Goal: Transaction & Acquisition: Book appointment/travel/reservation

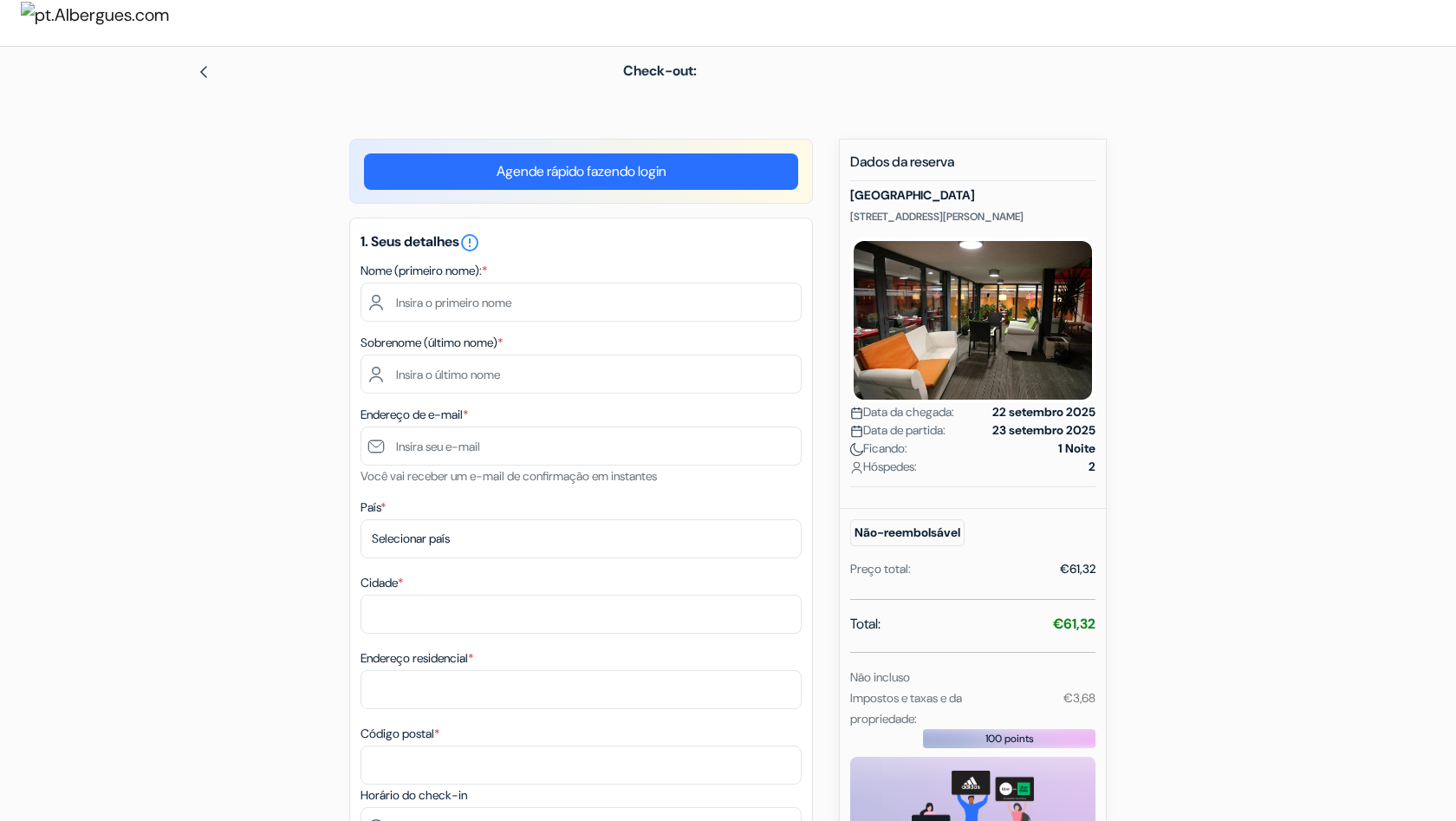
scroll to position [24, 0]
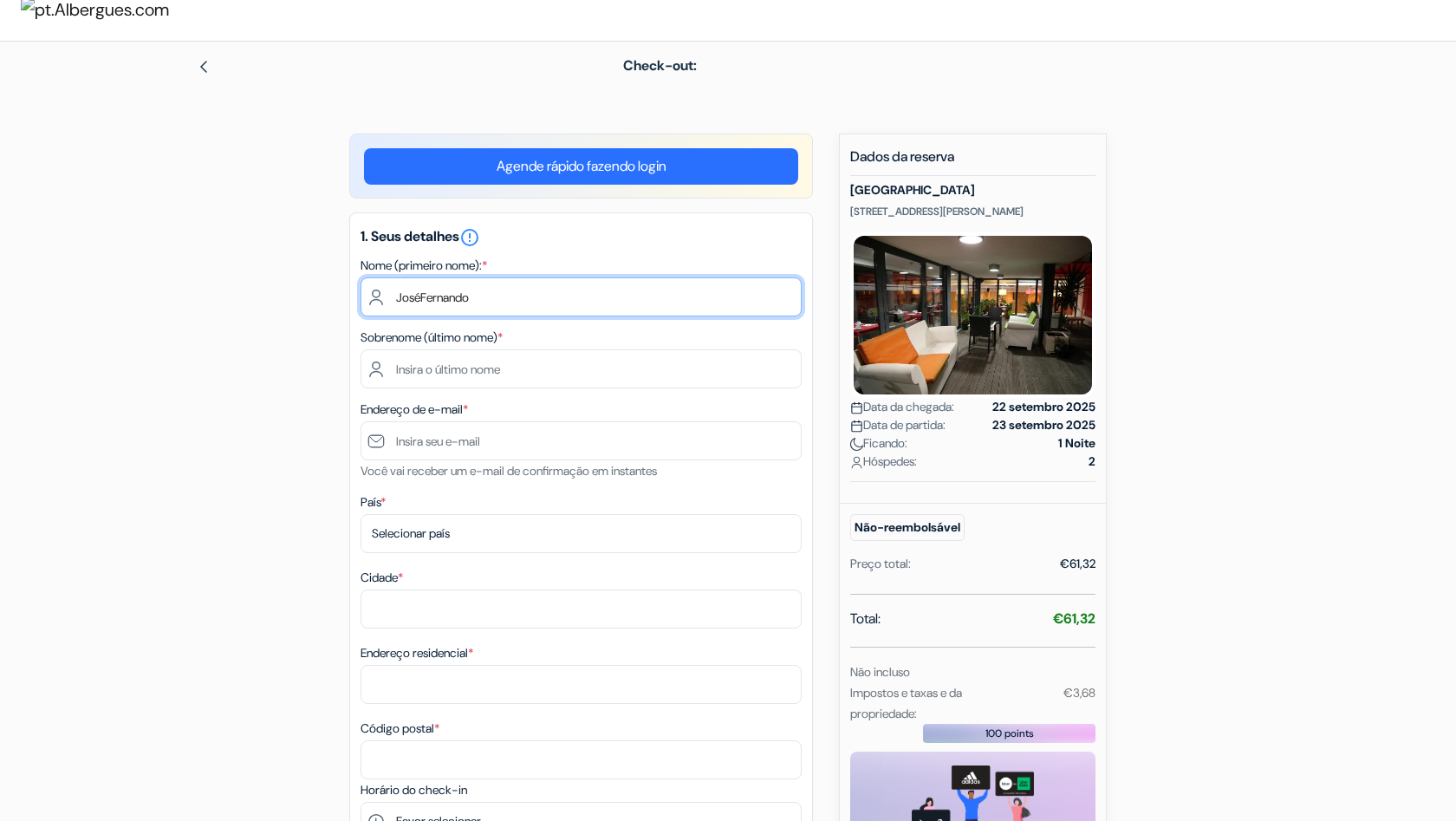
type input "JoséFernando"
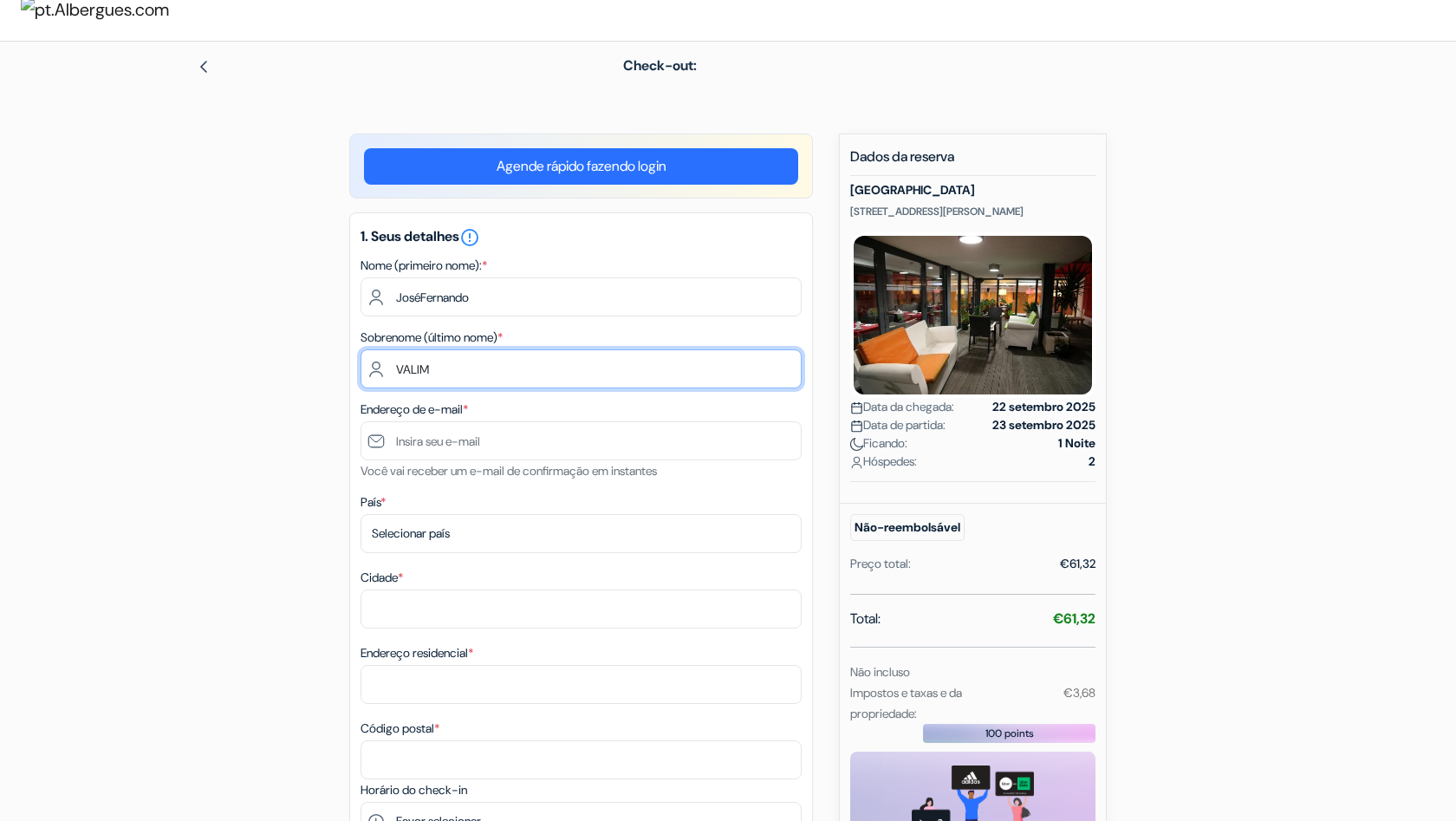
type input "VALIM"
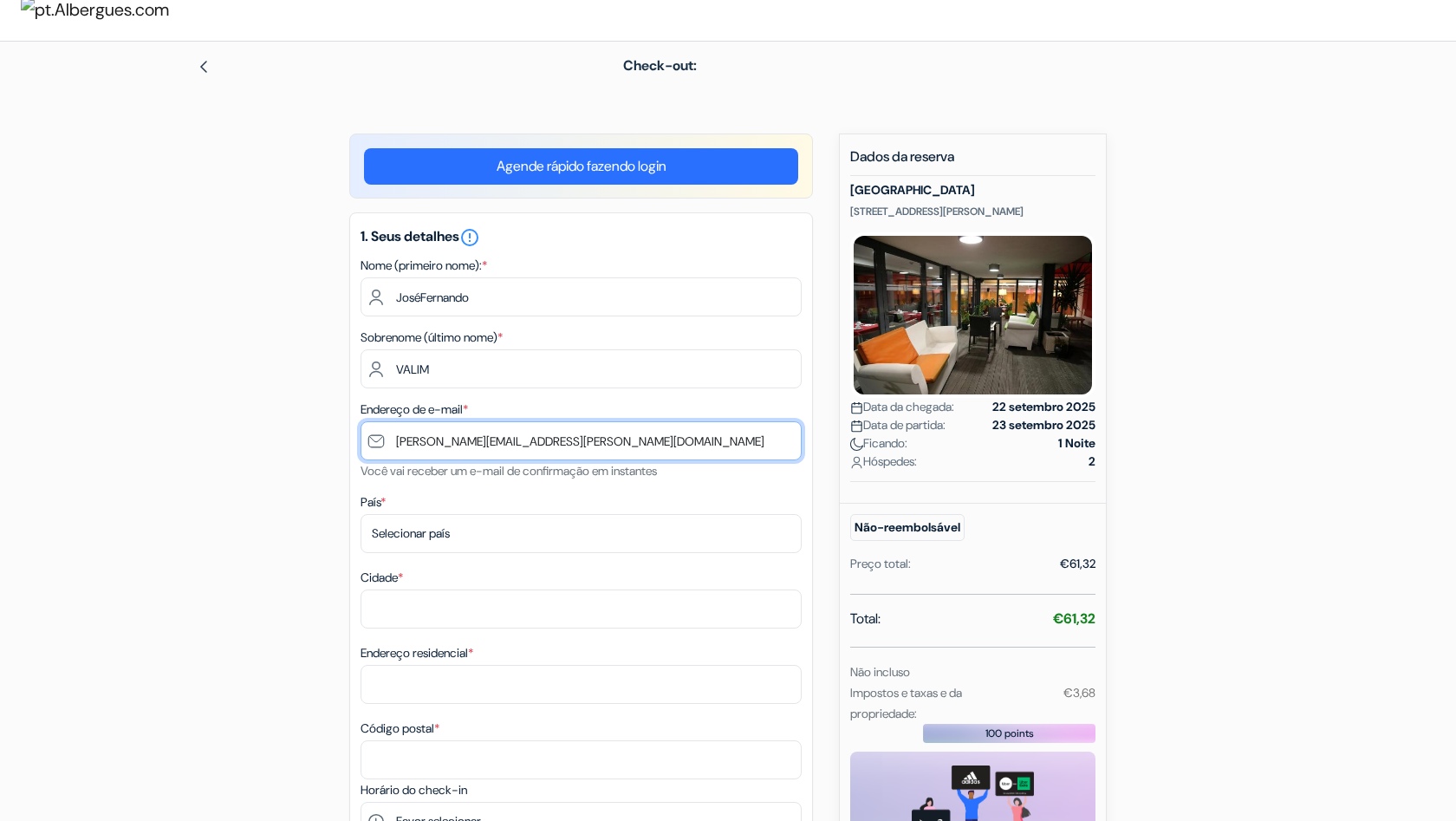
type input "[PERSON_NAME][EMAIL_ADDRESS][PERSON_NAME][DOMAIN_NAME]"
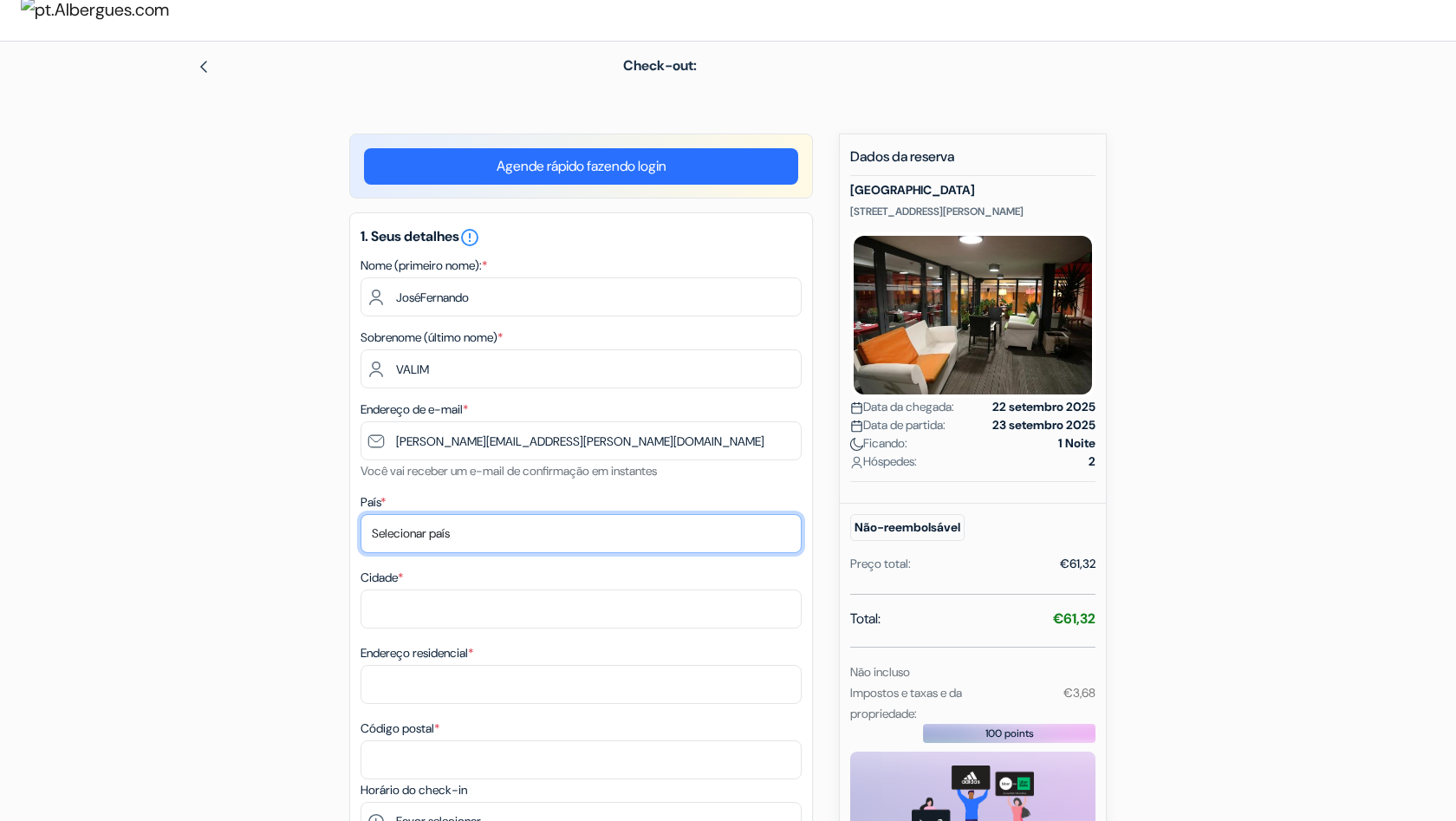
select select "pt"
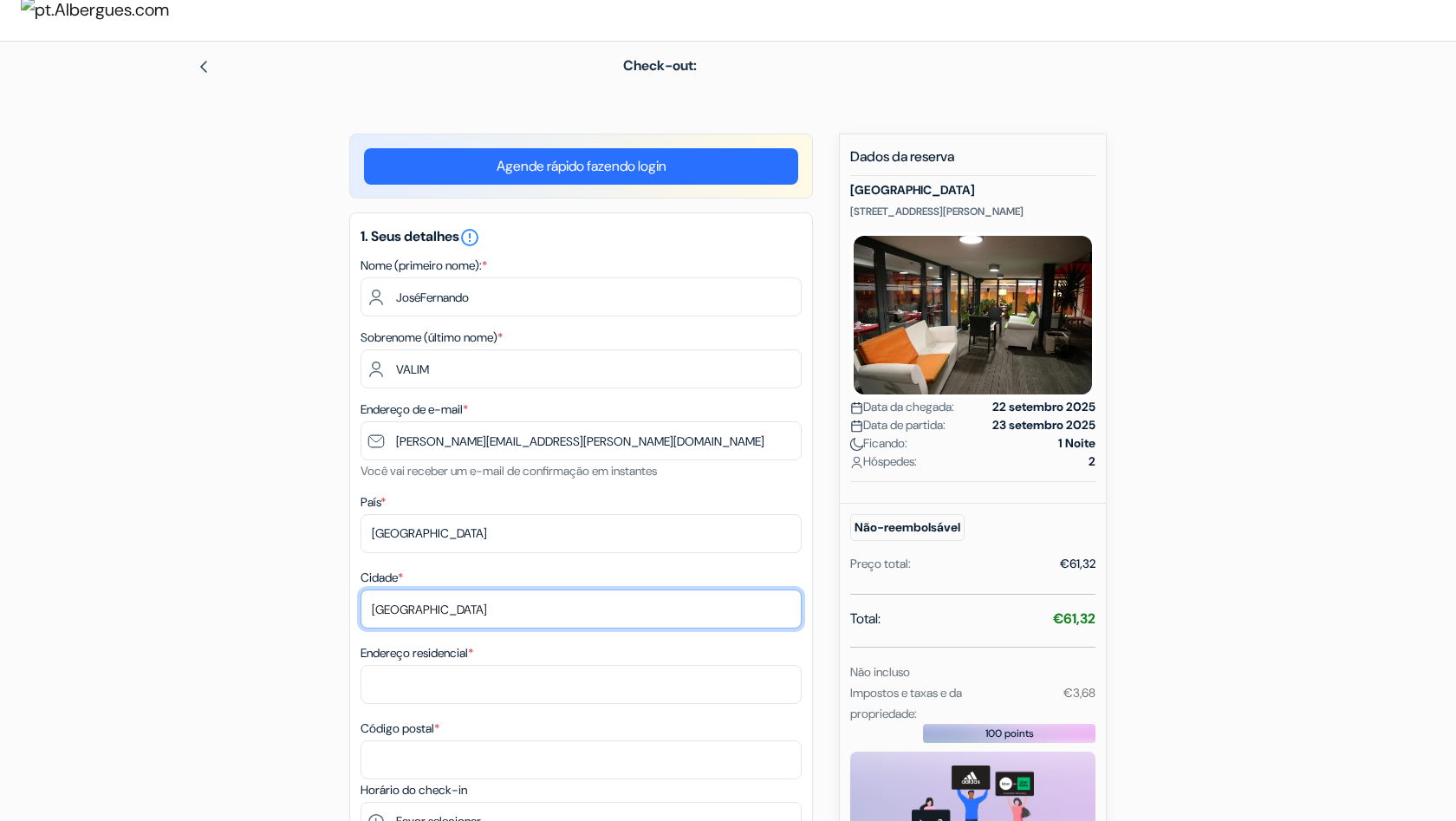
type input "[GEOGRAPHIC_DATA]"
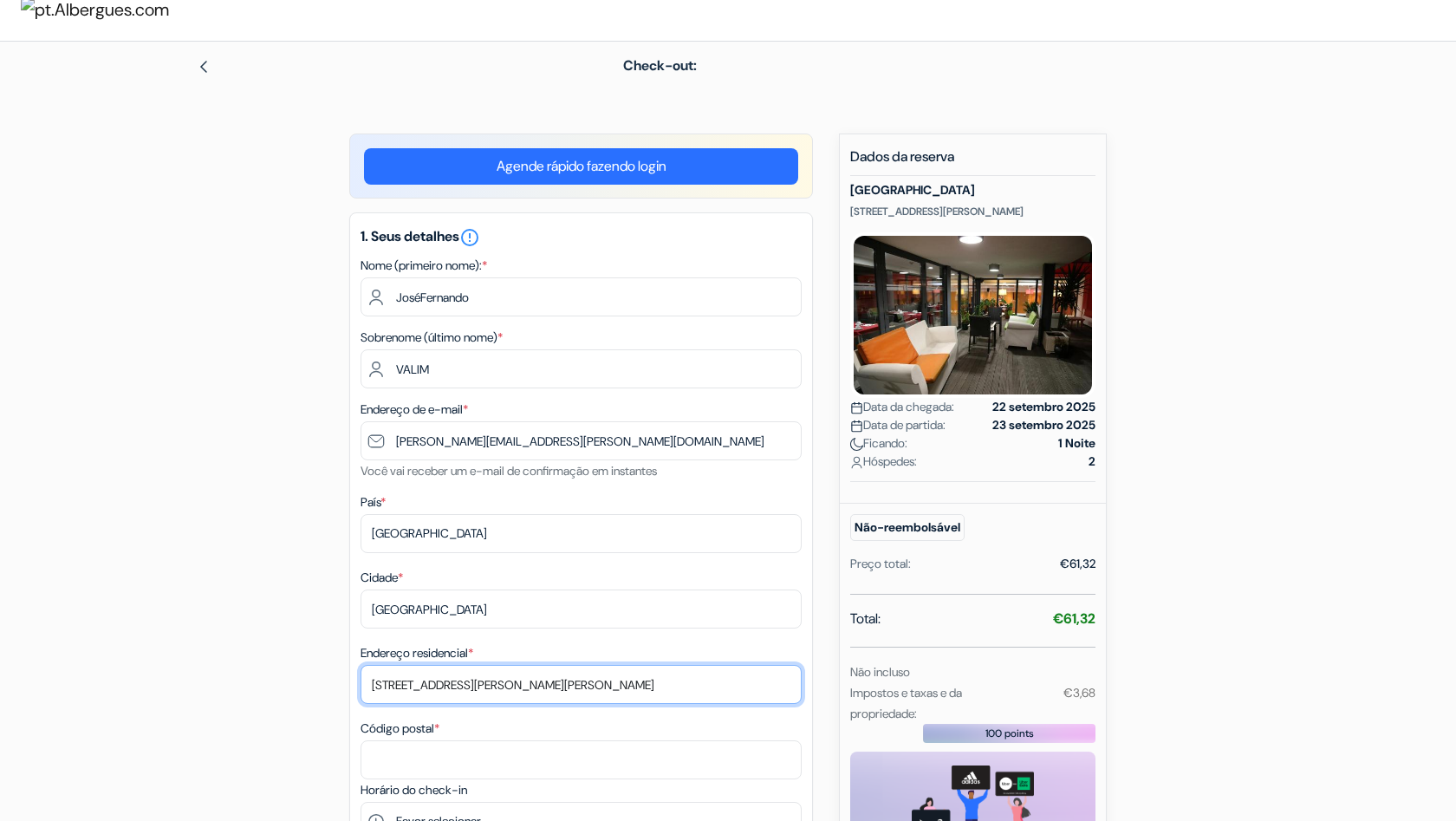
type input "[STREET_ADDRESS][PERSON_NAME][PERSON_NAME]"
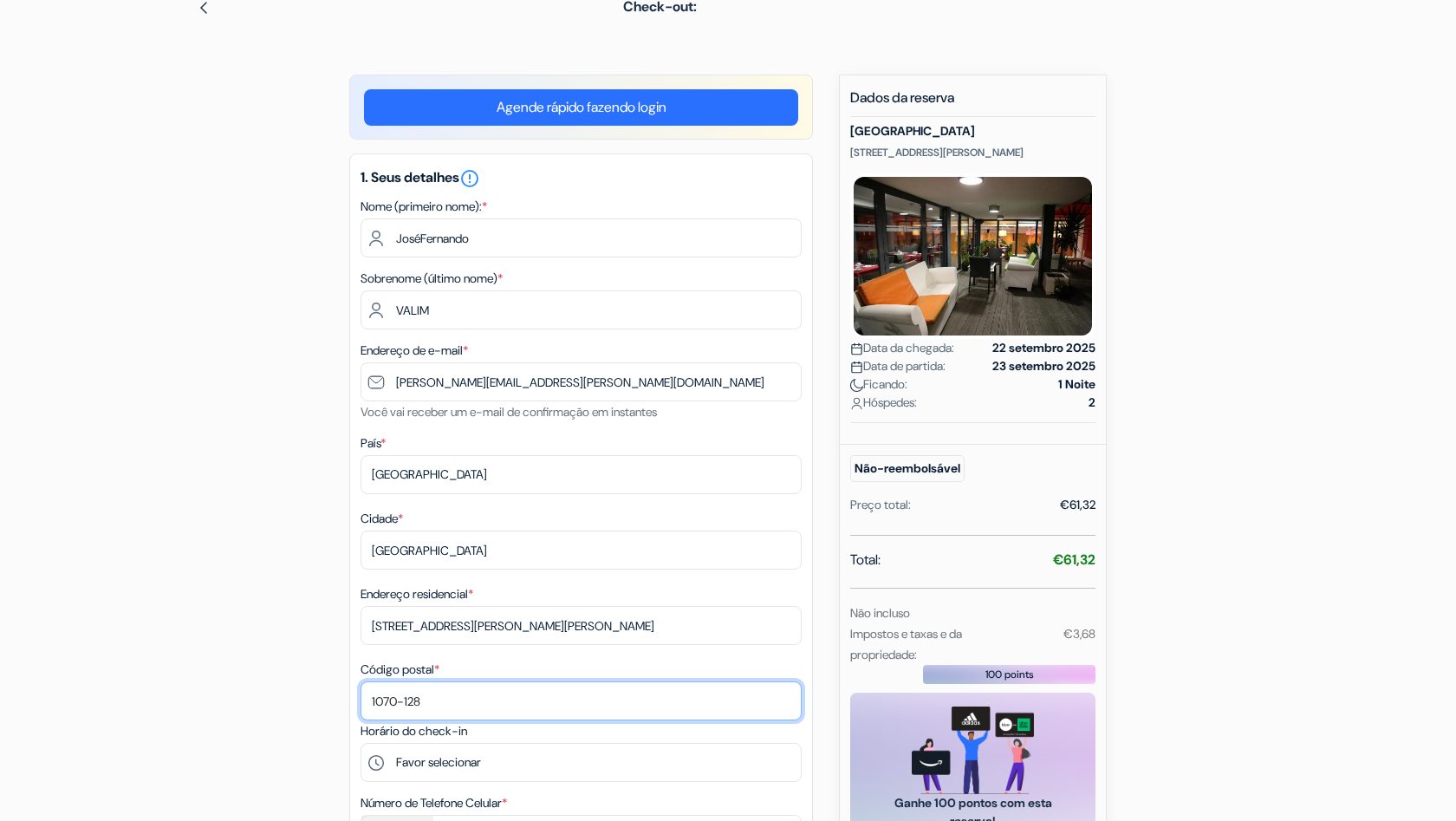
scroll to position [116, 0]
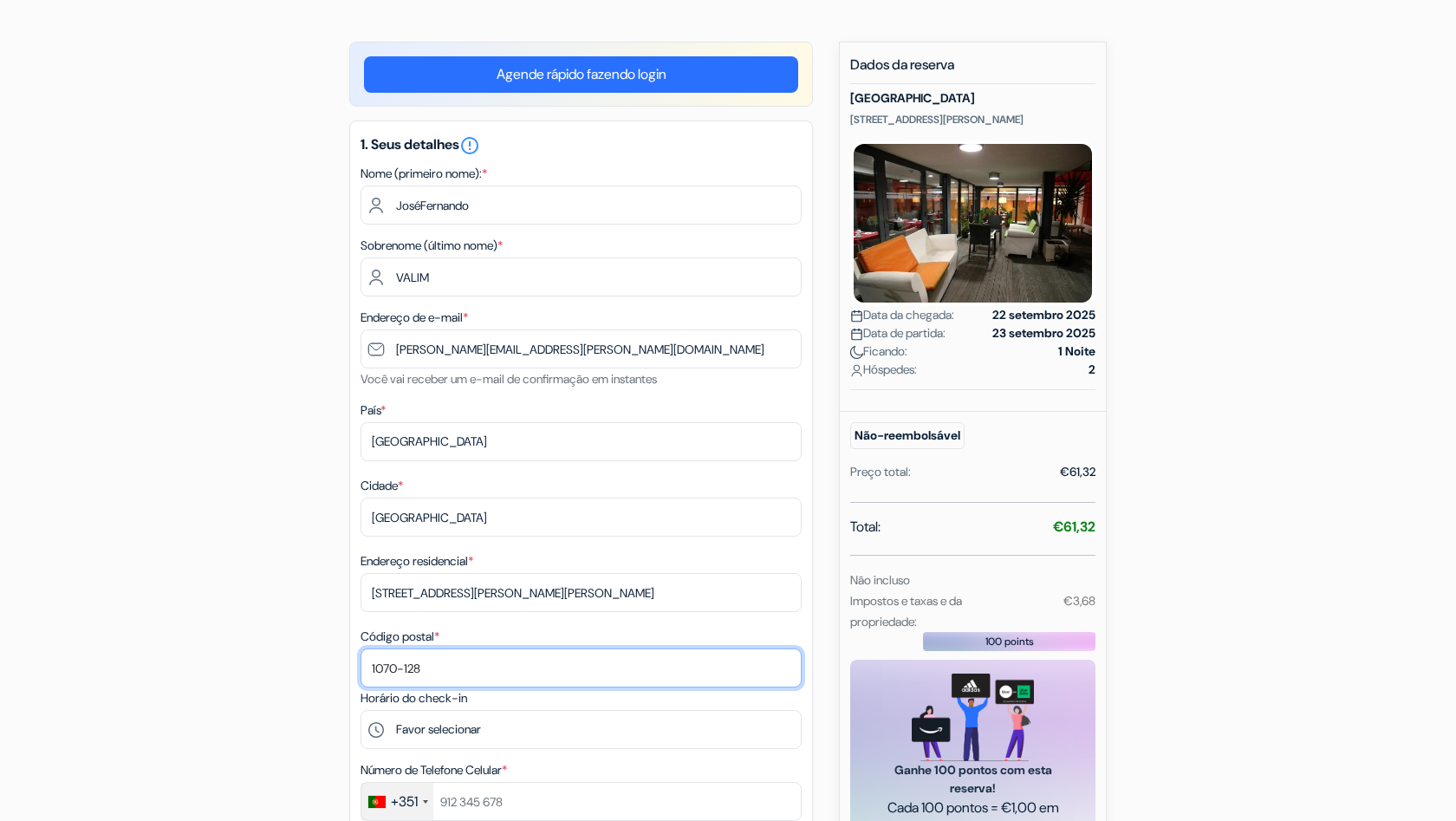
type input "1070-128"
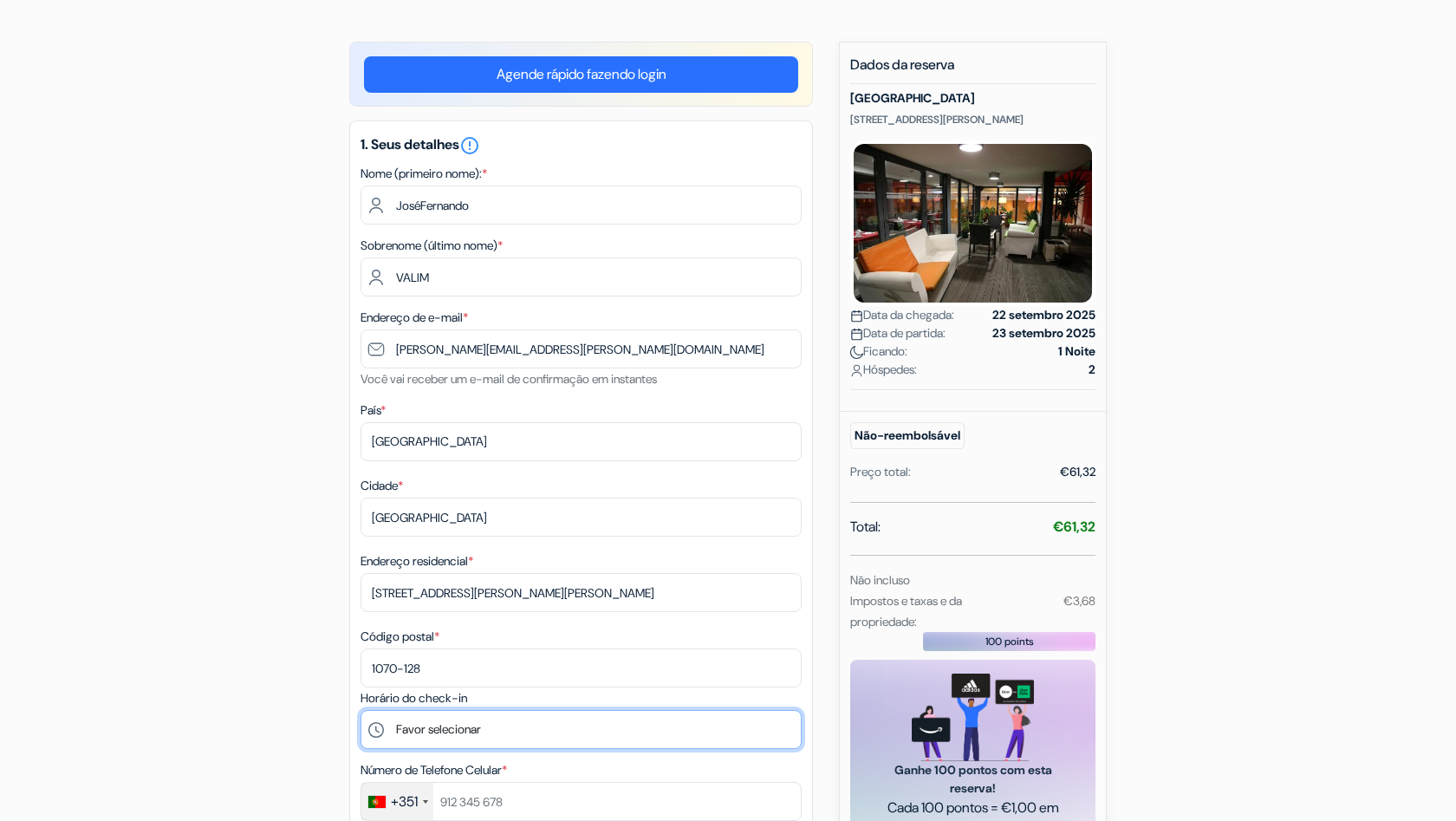
select select "15"
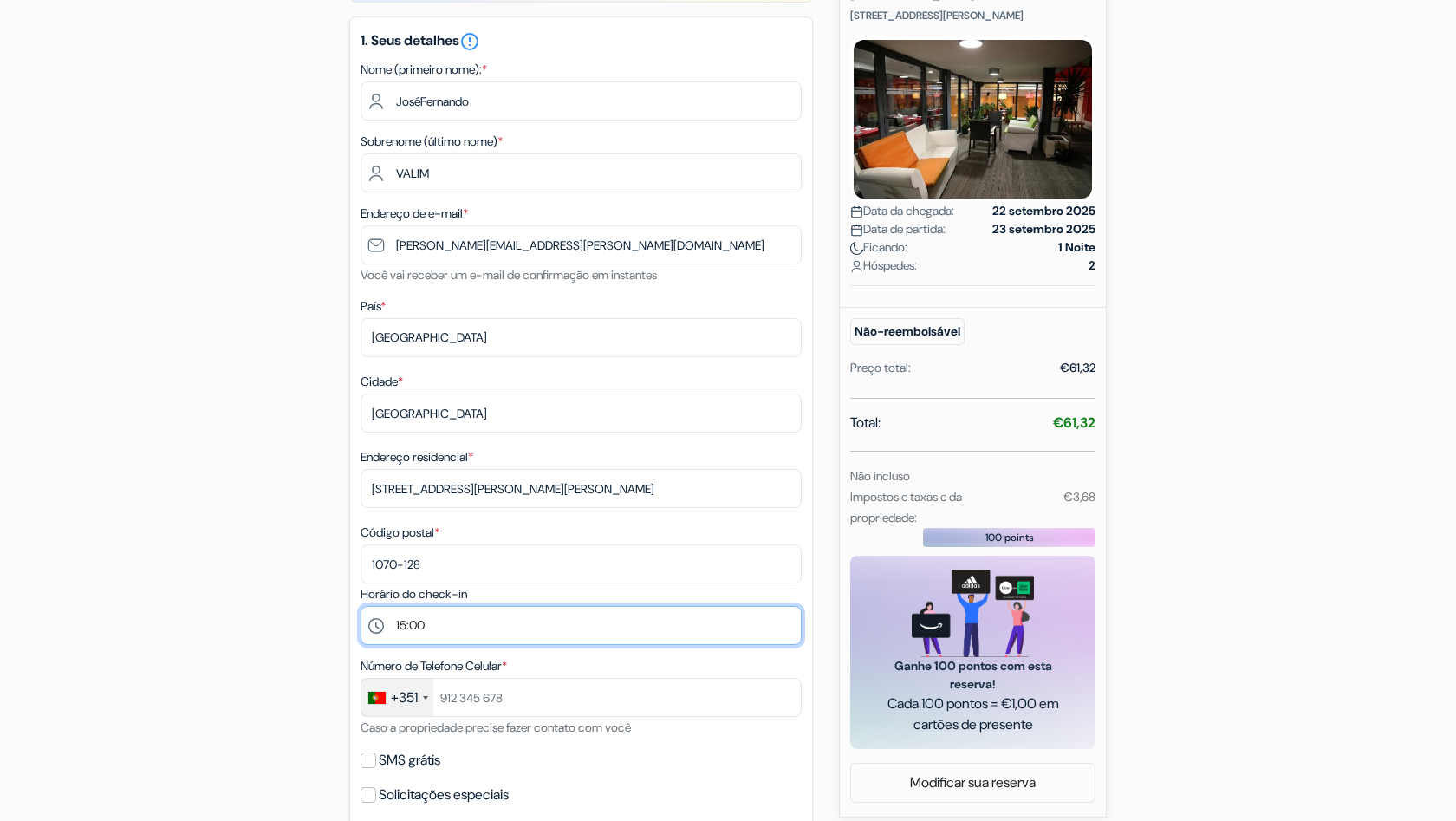
scroll to position [229, 0]
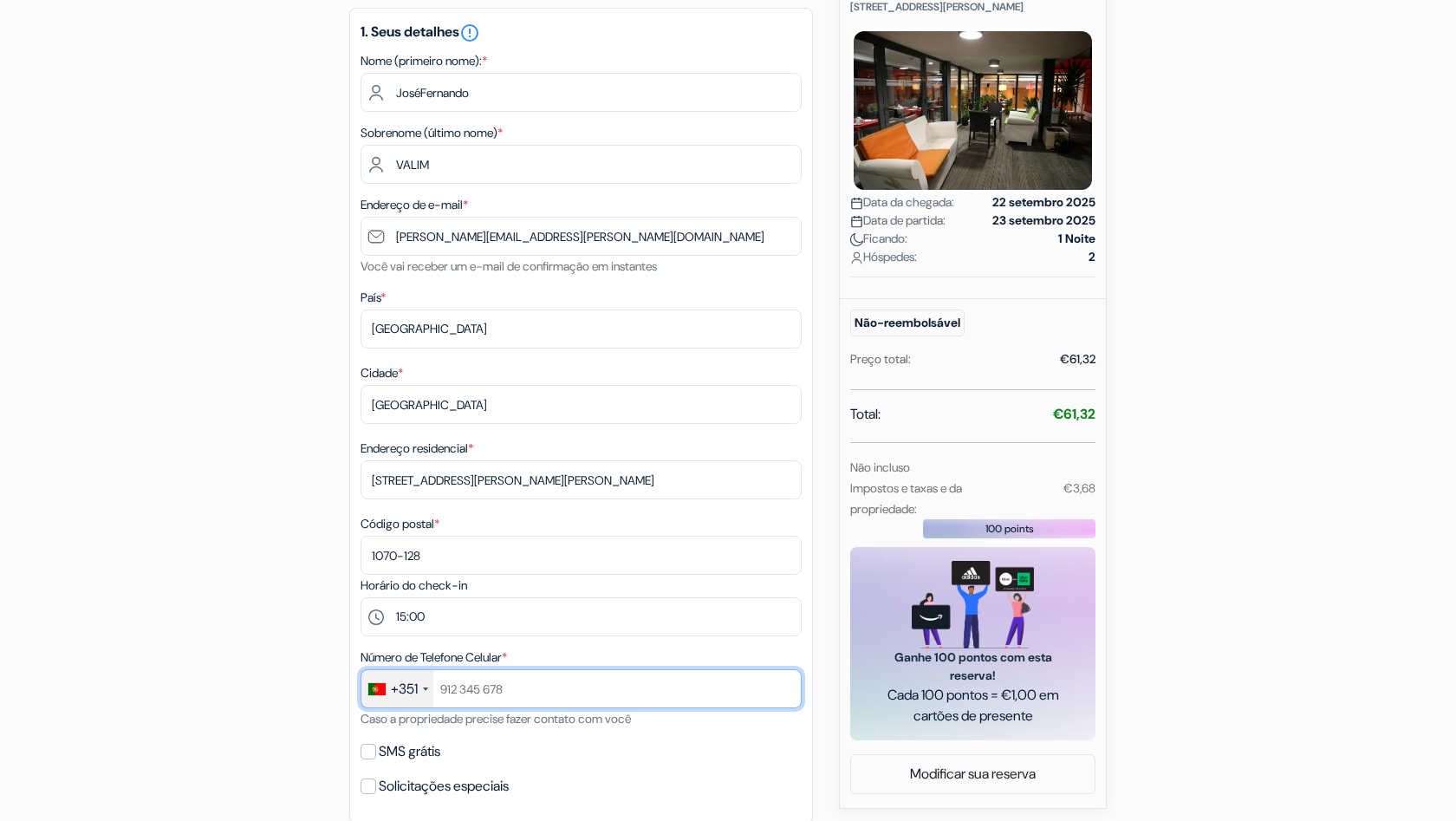
click at [537, 689] on input "text" at bounding box center [581, 688] width 441 height 39
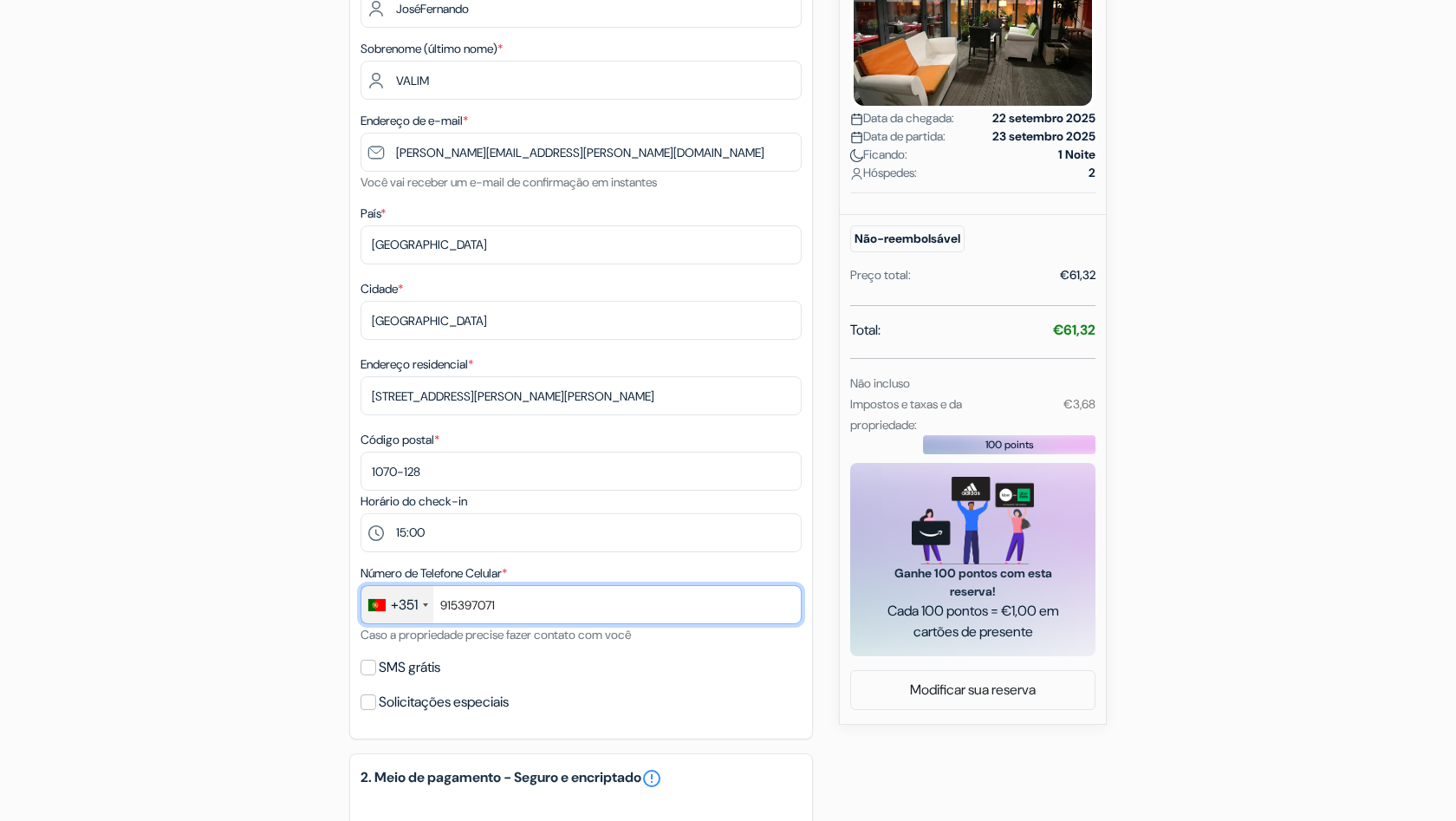
scroll to position [314, 0]
type input "915397071"
click at [369, 664] on input "SMS grátis" at bounding box center [369, 667] width 16 height 16
checkbox input "true"
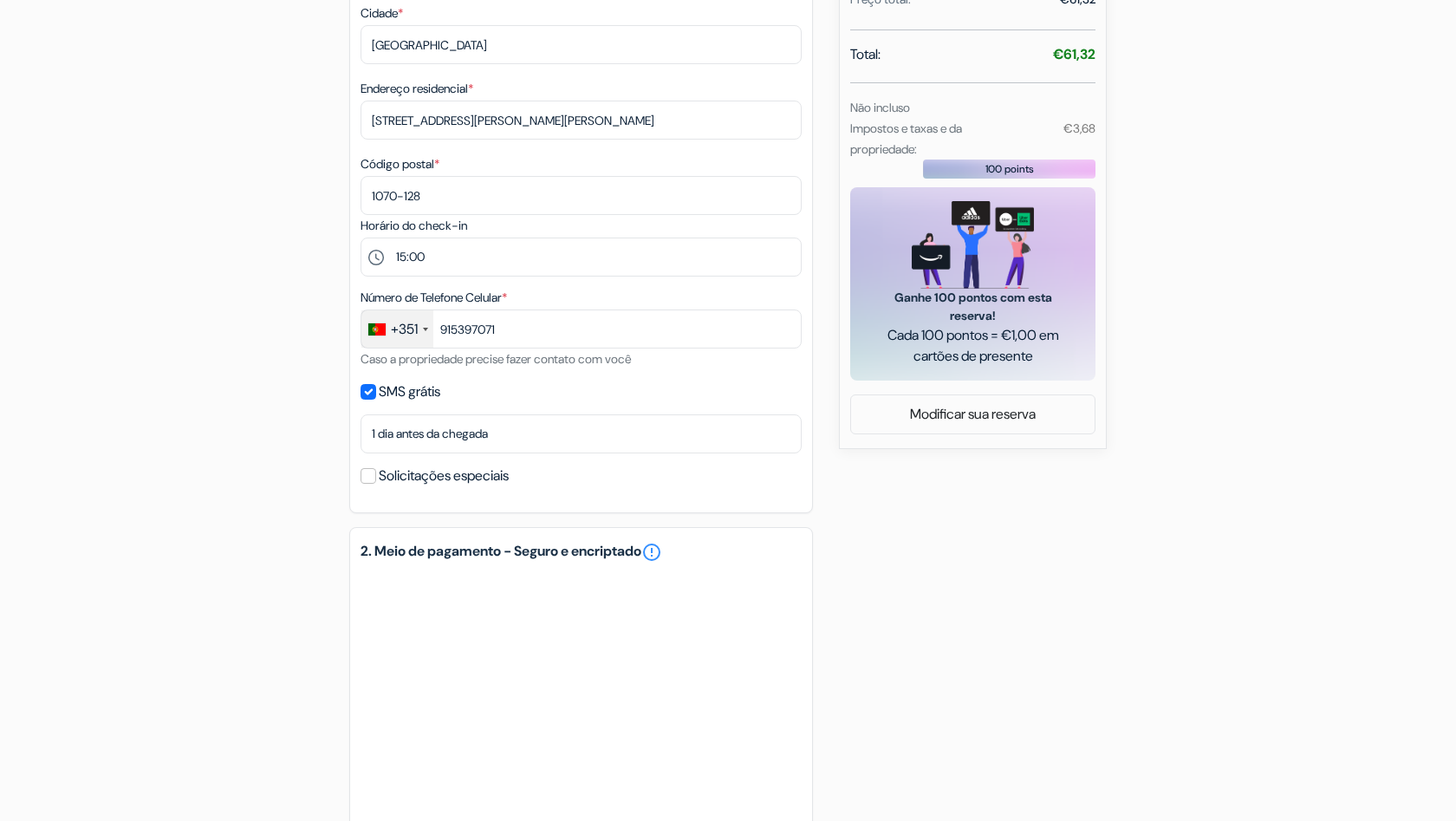
scroll to position [1059, 0]
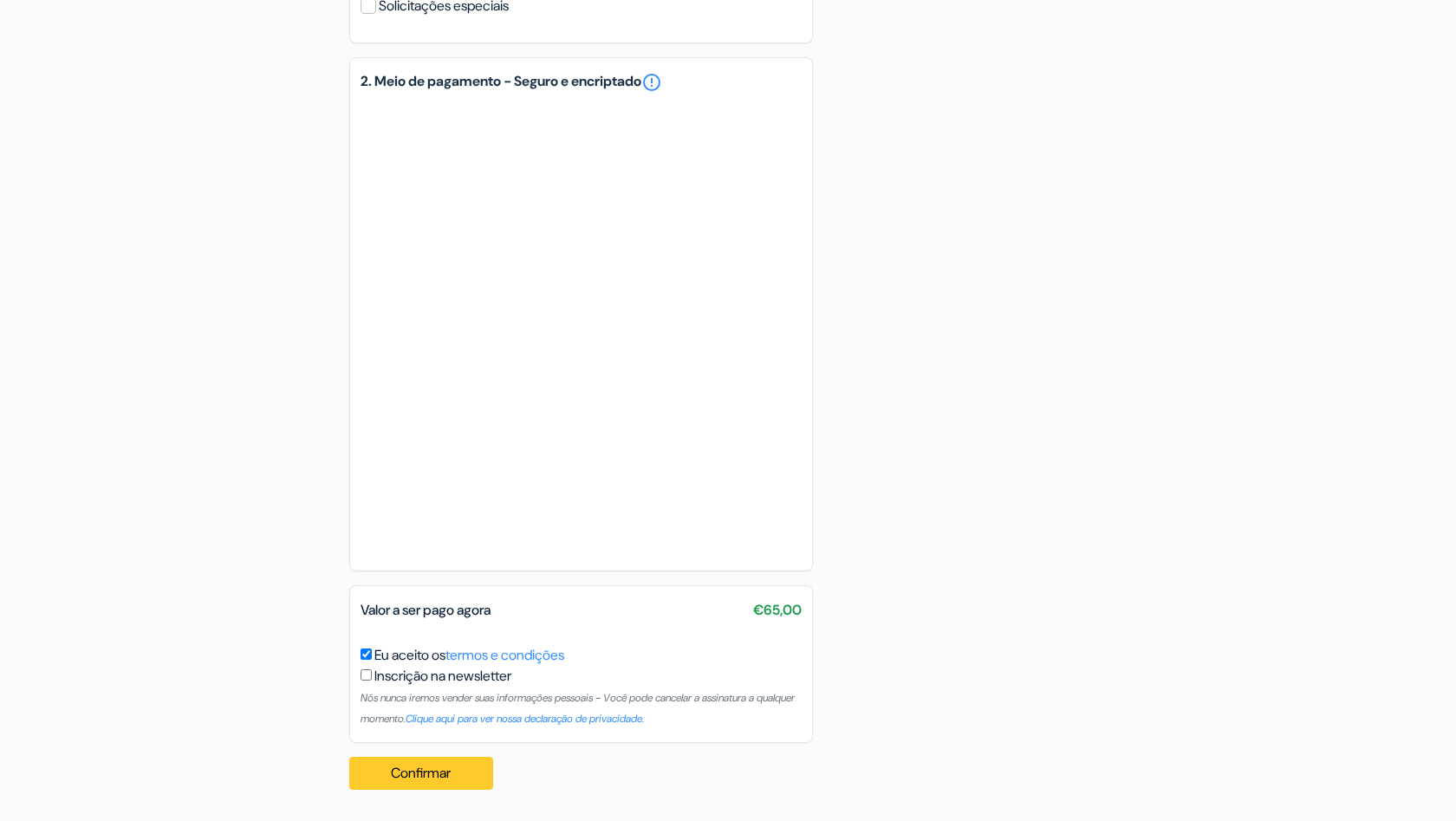
click at [453, 770] on button "Confirmar Loading..." at bounding box center [421, 773] width 144 height 33
